Goal: Task Accomplishment & Management: Use online tool/utility

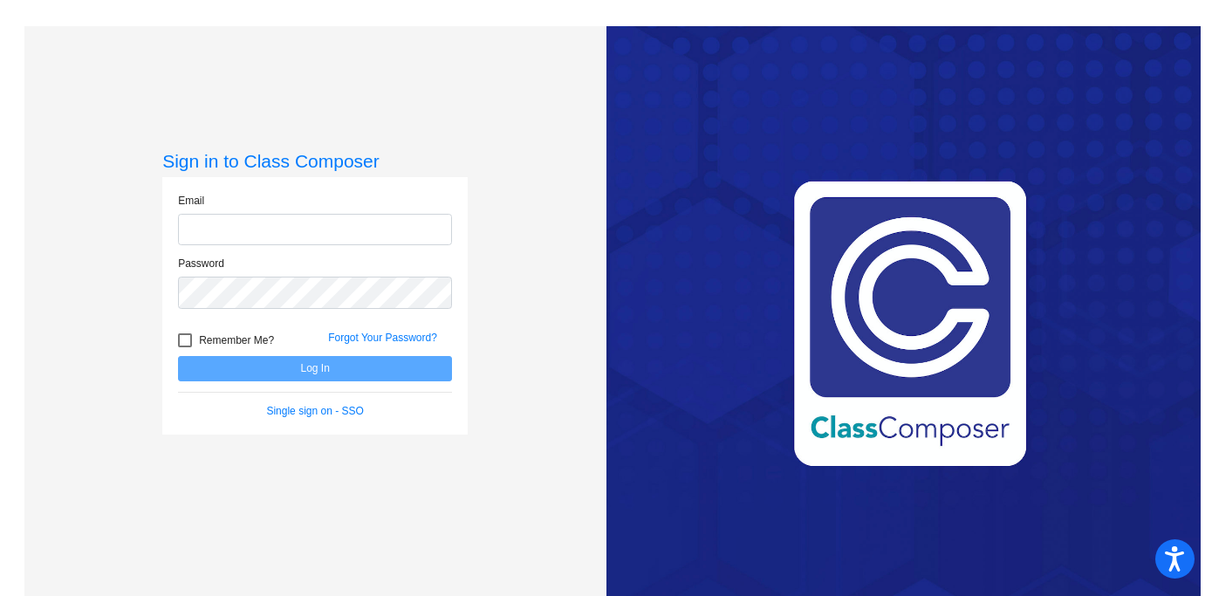
type input "[EMAIL_ADDRESS][DOMAIN_NAME]"
click at [257, 367] on button "Log In" at bounding box center [315, 368] width 274 height 25
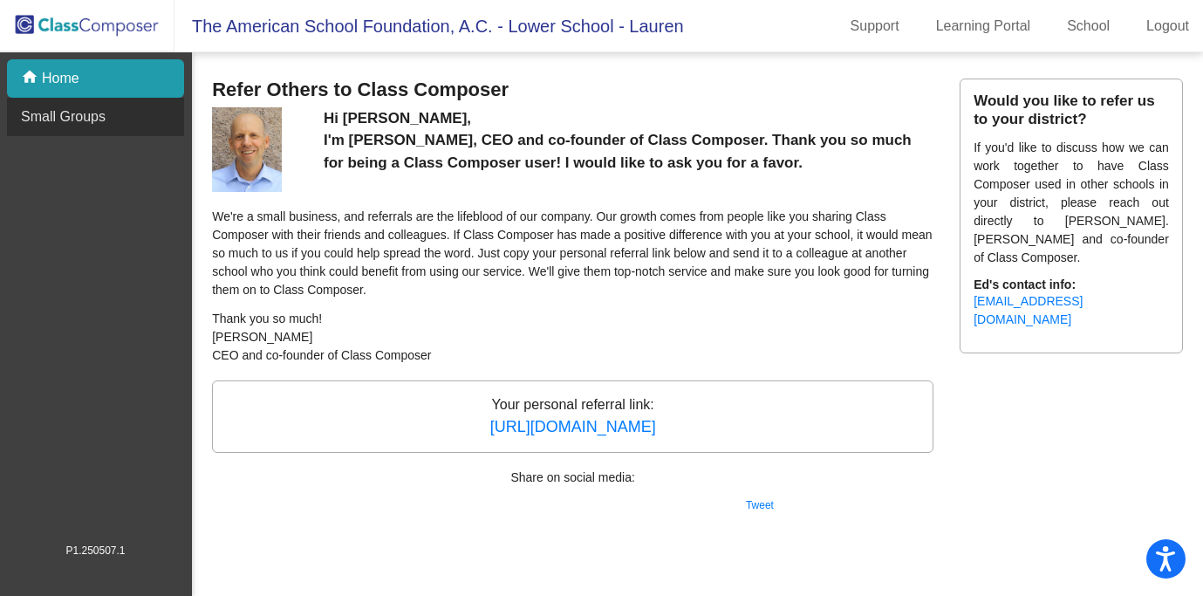
click at [97, 119] on p "Small Groups" at bounding box center [63, 116] width 85 height 21
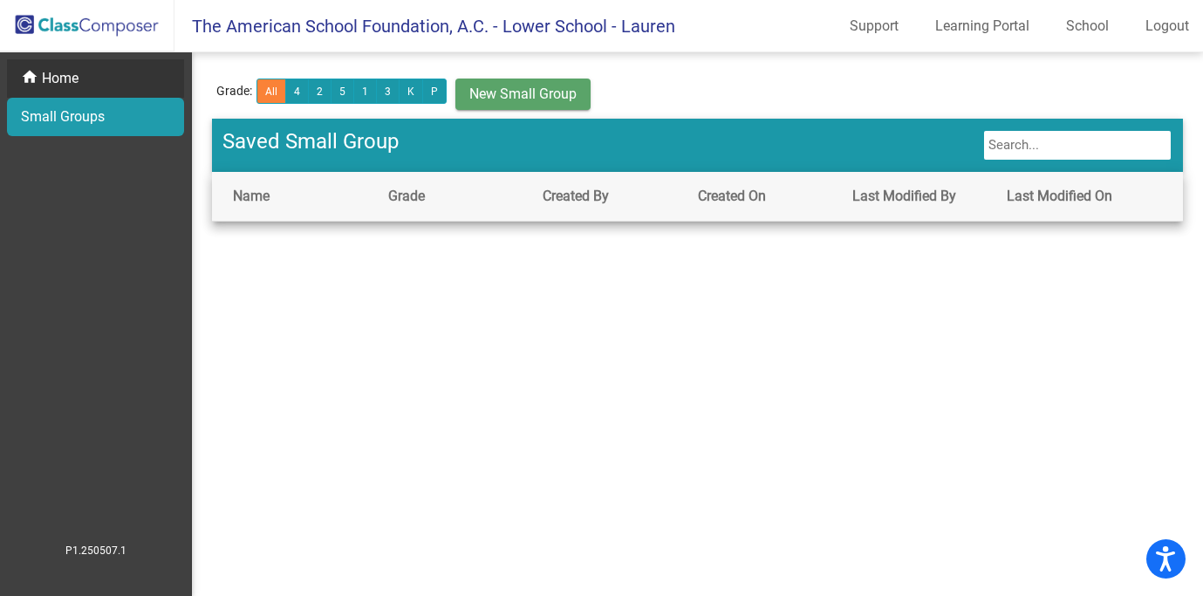
click at [109, 77] on div "home Home" at bounding box center [95, 78] width 177 height 38
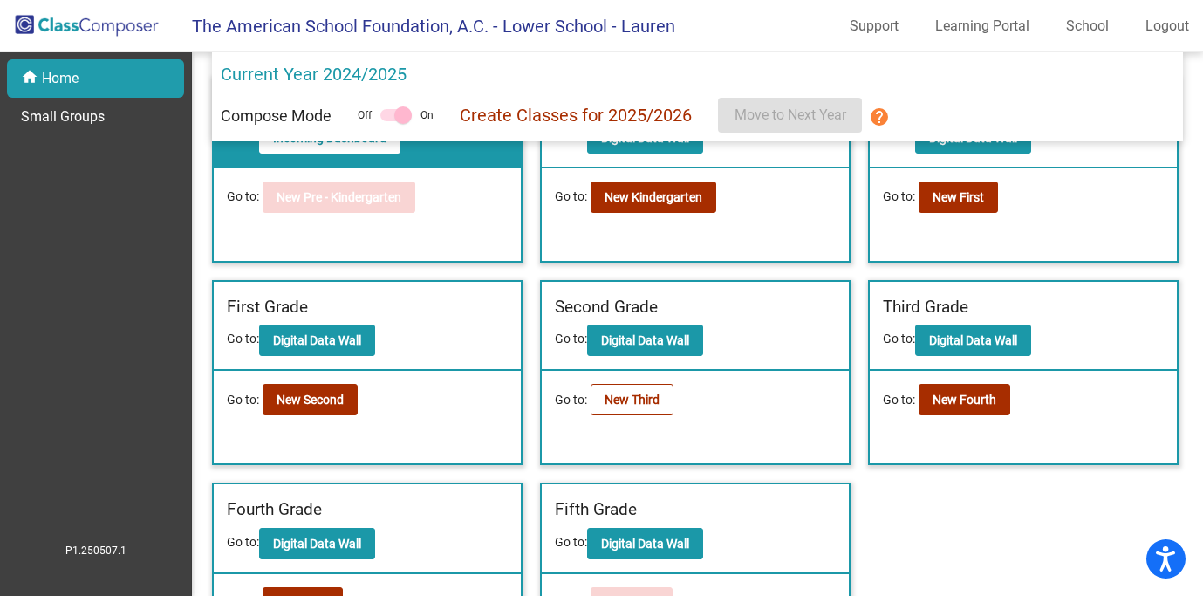
scroll to position [108, 0]
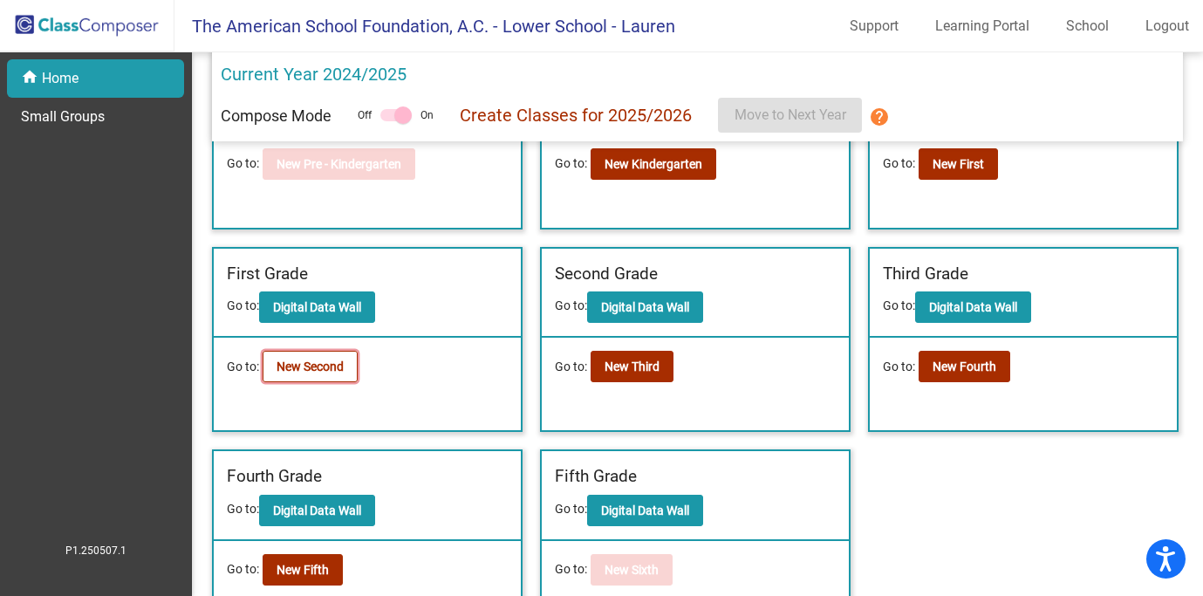
click at [314, 370] on b "New Second" at bounding box center [309, 366] width 67 height 14
